Goal: Find specific page/section: Find specific page/section

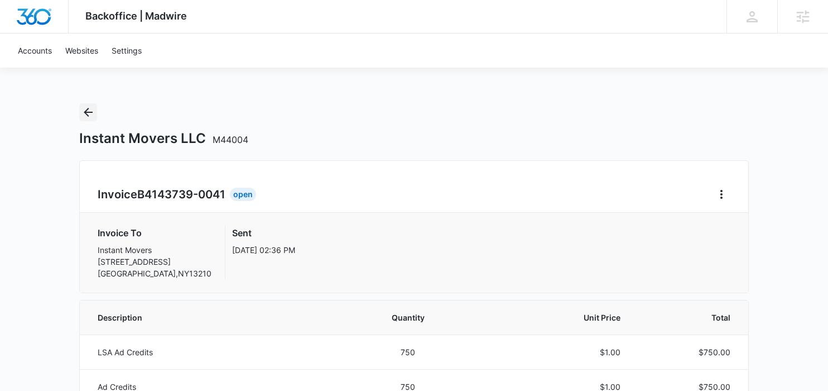
click at [86, 107] on icon "Back" at bounding box center [87, 111] width 13 height 13
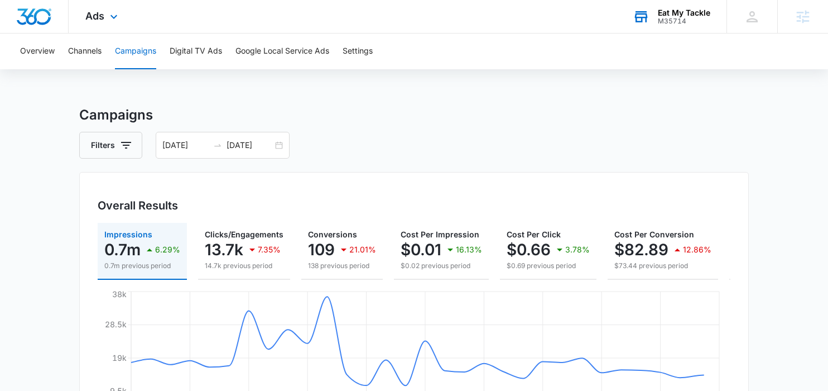
click at [682, 17] on div "M35714" at bounding box center [684, 21] width 52 height 8
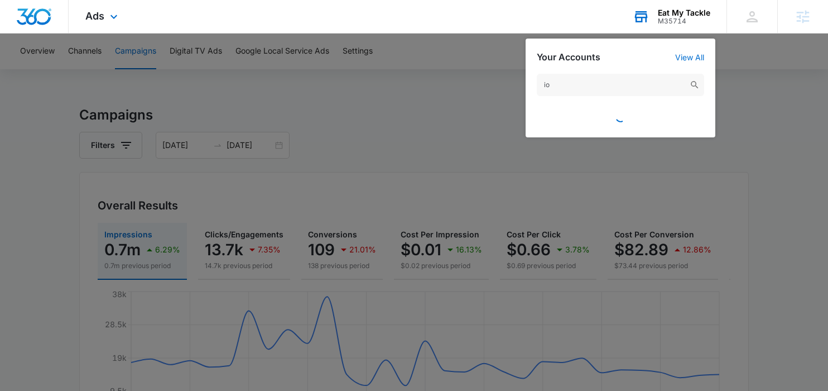
type input "i"
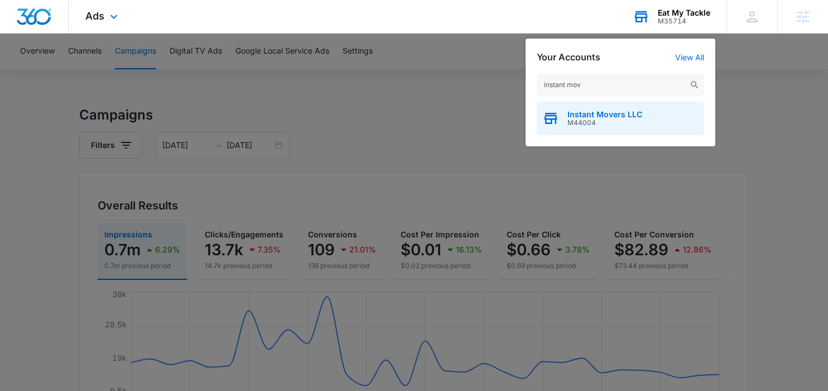
type input "instant mov"
click at [628, 122] on span "M44004" at bounding box center [604, 123] width 75 height 8
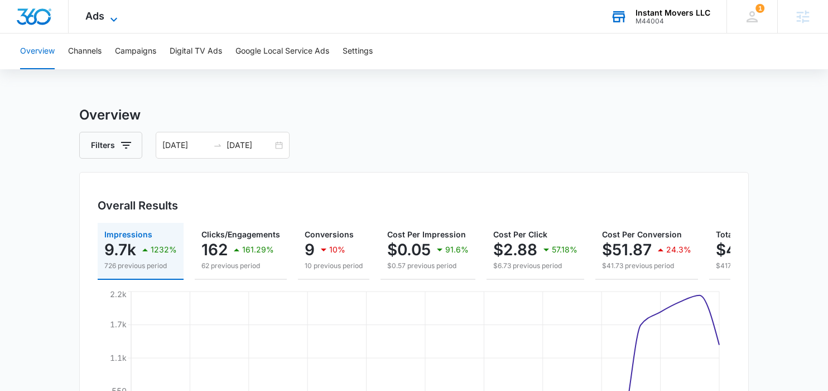
click at [113, 13] on icon at bounding box center [113, 19] width 13 height 13
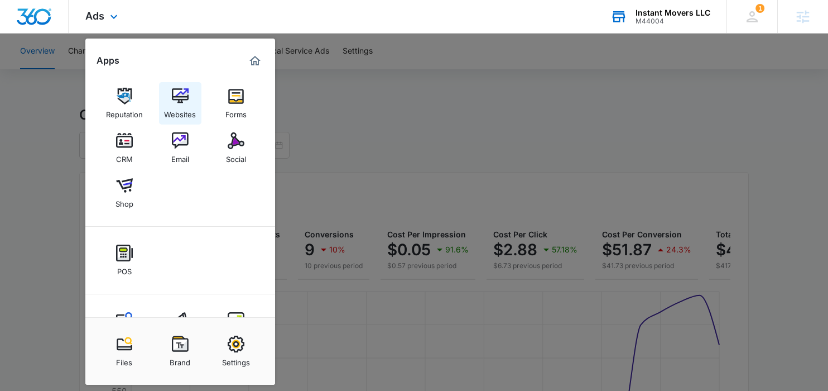
click at [179, 95] on img at bounding box center [180, 96] width 17 height 17
